Goal: Unclear

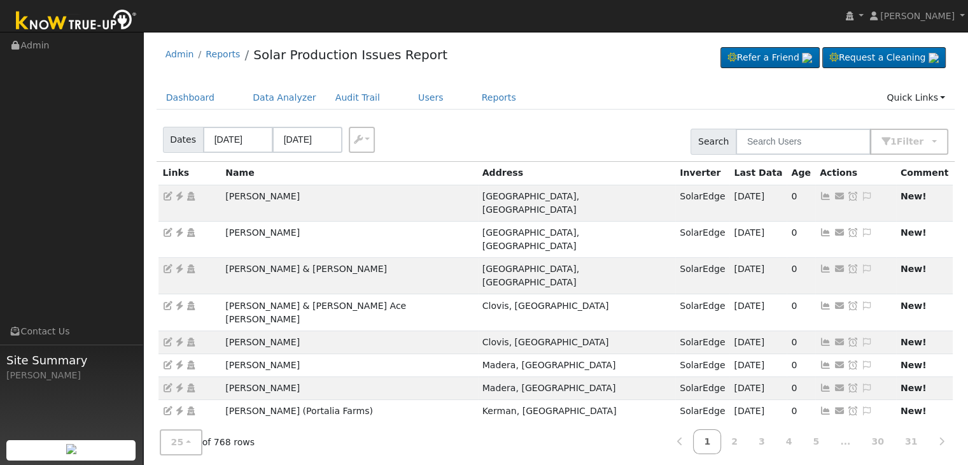
click at [590, 118] on div "Dates [DATE] [DATE] Export CSV Search 1 Filter Include Leads Include No Monitor…" at bounding box center [555, 139] width 803 height 43
click at [538, 20] on nav "[PERSON_NAME] [PERSON_NAME] Profile My Company Help Center Terms Of Service See…" at bounding box center [484, 16] width 968 height 32
click at [583, 18] on nav "[PERSON_NAME] [PERSON_NAME] Profile My Company Help Center Terms Of Service See…" at bounding box center [484, 16] width 968 height 32
click at [652, 120] on div "Dates [DATE] [DATE] Export CSV Search 1 Filter Include Leads Include No Monitor…" at bounding box center [555, 139] width 803 height 43
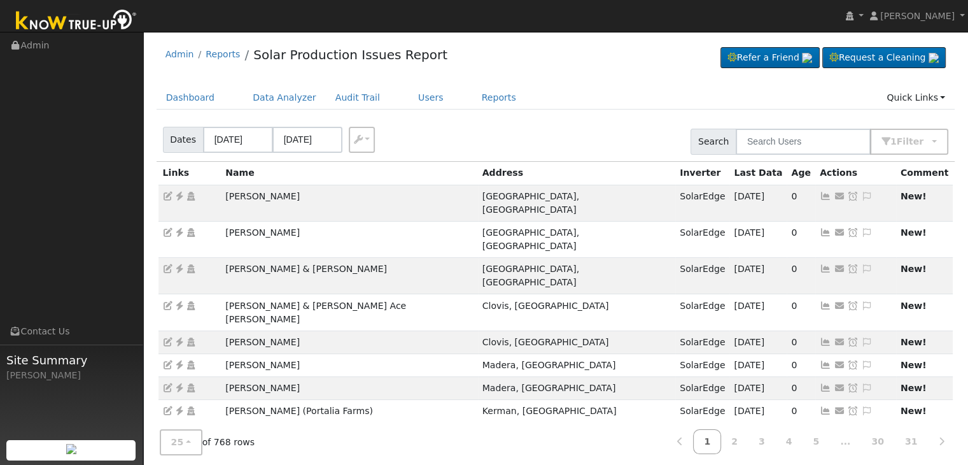
click at [522, 13] on nav "[PERSON_NAME] [PERSON_NAME] Profile My Company Help Center Terms Of Service See…" at bounding box center [484, 16] width 968 height 32
click at [577, 18] on nav "[PERSON_NAME] [PERSON_NAME] Profile My Company Help Center Terms Of Service See…" at bounding box center [484, 16] width 968 height 32
click at [634, 17] on nav "[PERSON_NAME] [PERSON_NAME] Profile My Company Help Center Terms Of Service See…" at bounding box center [484, 16] width 968 height 32
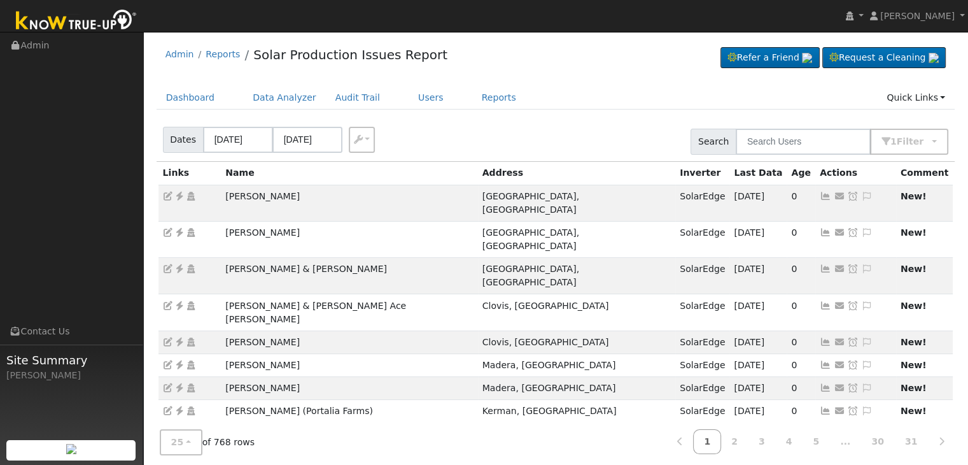
click at [608, 22] on nav "[PERSON_NAME] [PERSON_NAME] Profile My Company Help Center Terms Of Service See…" at bounding box center [484, 16] width 968 height 32
click at [560, 18] on nav "[PERSON_NAME] [PERSON_NAME] Profile My Company Help Center Terms Of Service See…" at bounding box center [484, 16] width 968 height 32
